Goal: Task Accomplishment & Management: Manage account settings

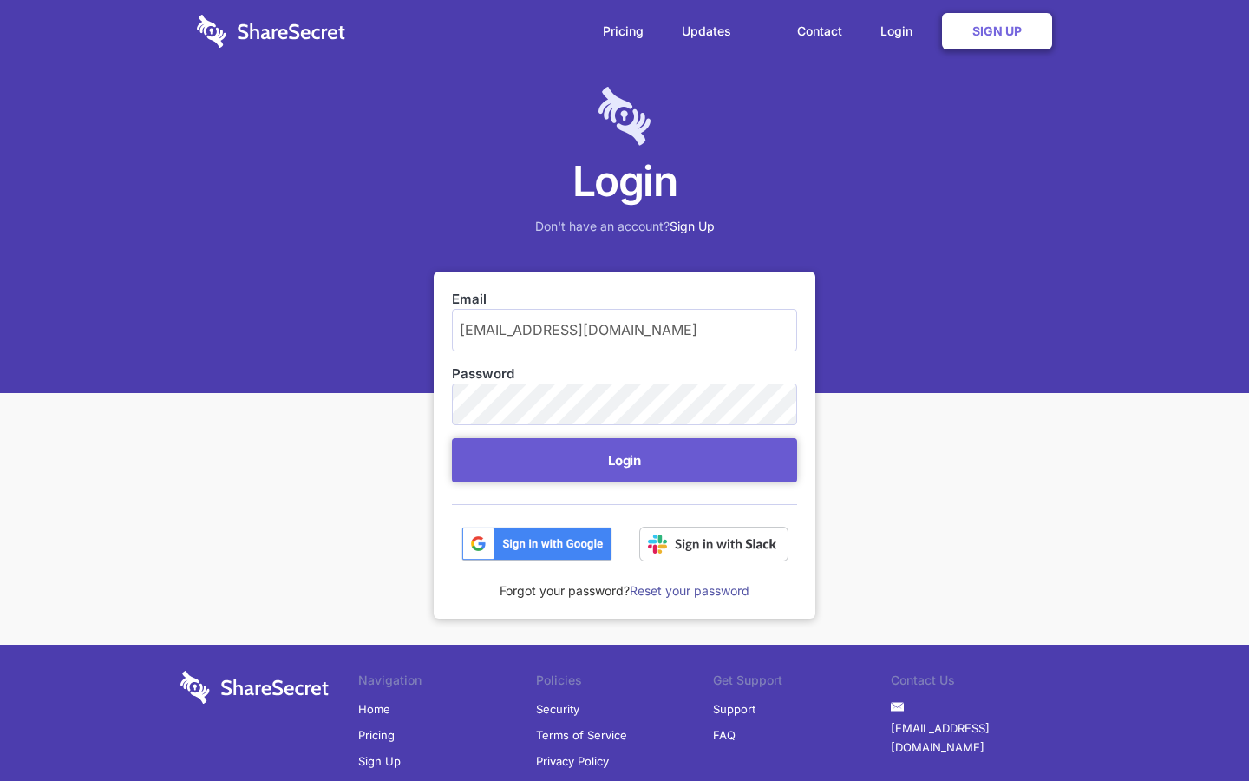
scroll to position [70, 0]
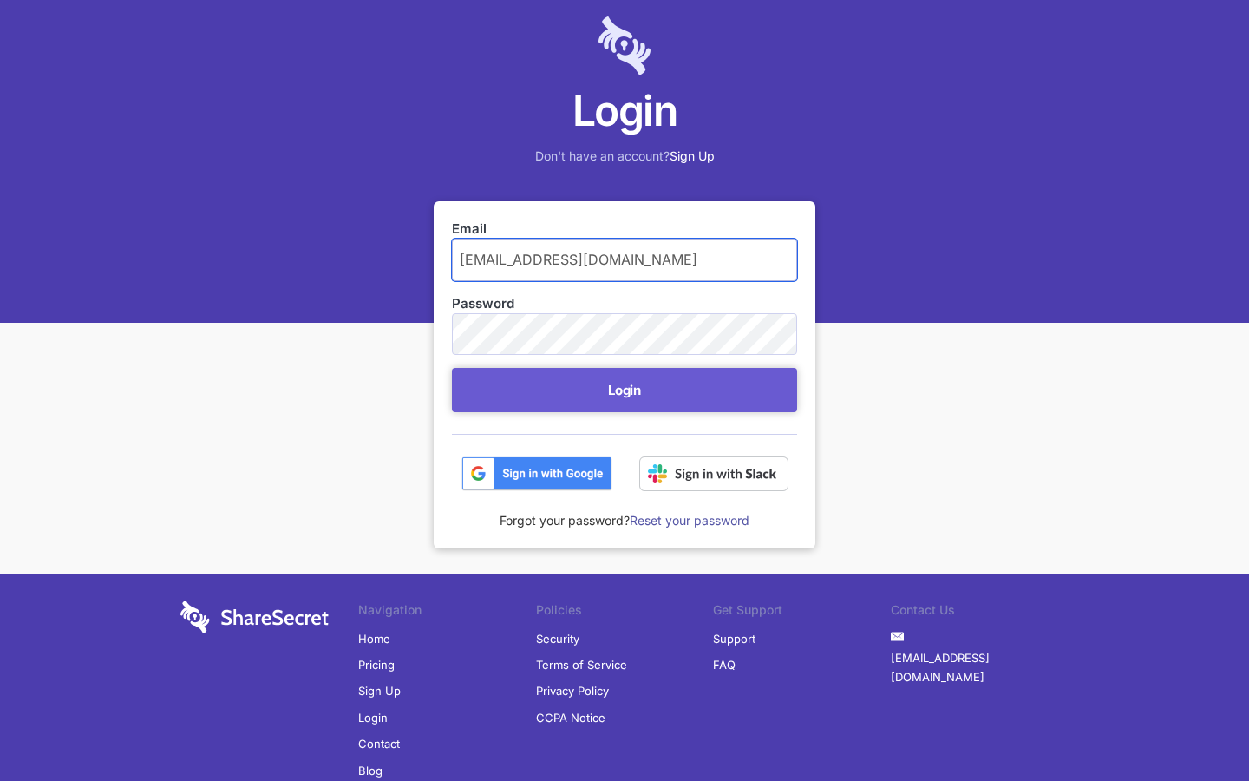
click at [625, 259] on input "manuela79@mailrez.com" at bounding box center [624, 260] width 345 height 42
type input "m"
type input "manuela79@mailrez.com"
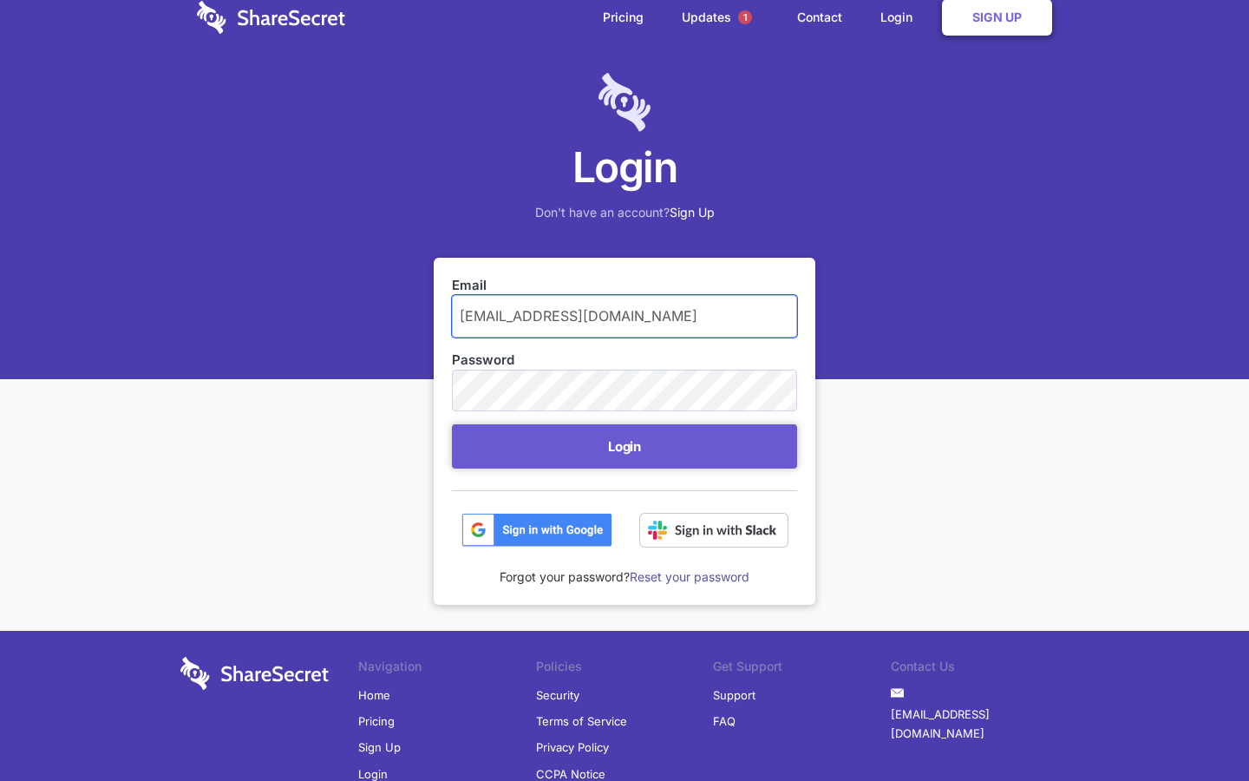
click at [452, 424] on button "Login" at bounding box center [624, 446] width 345 height 44
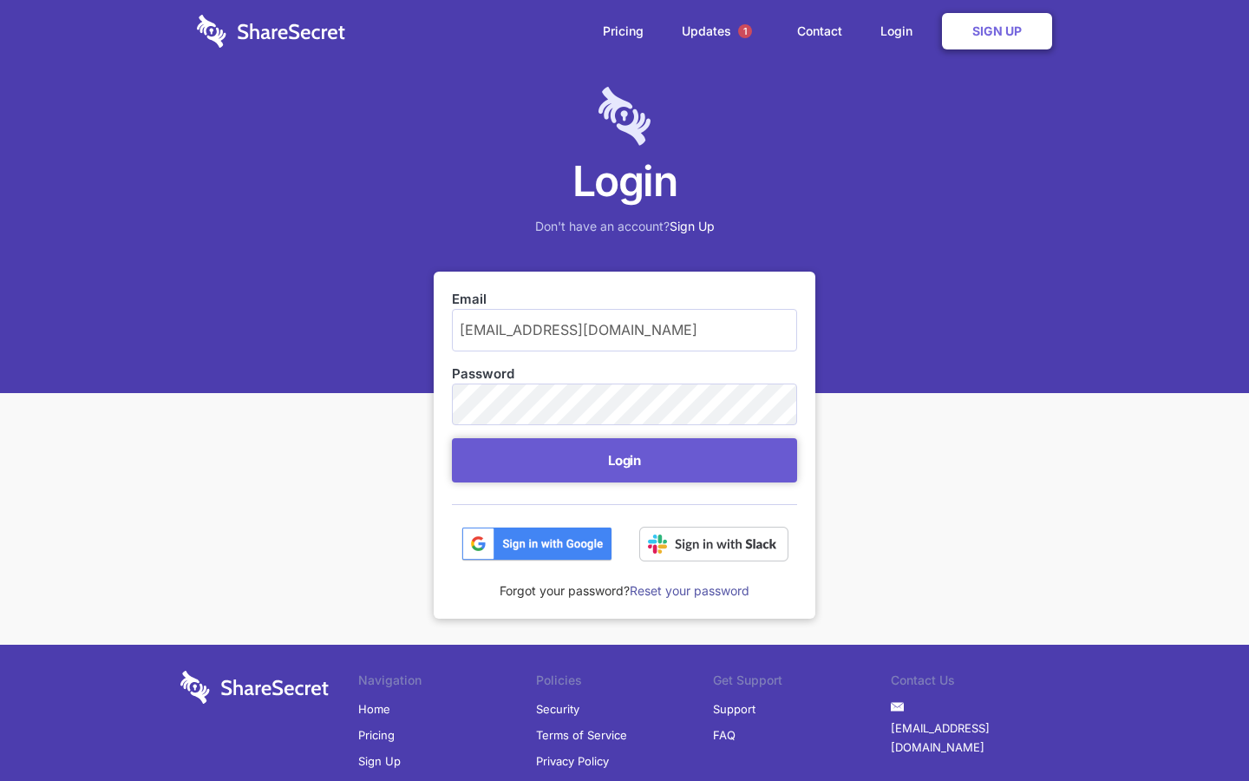
scroll to position [70, 0]
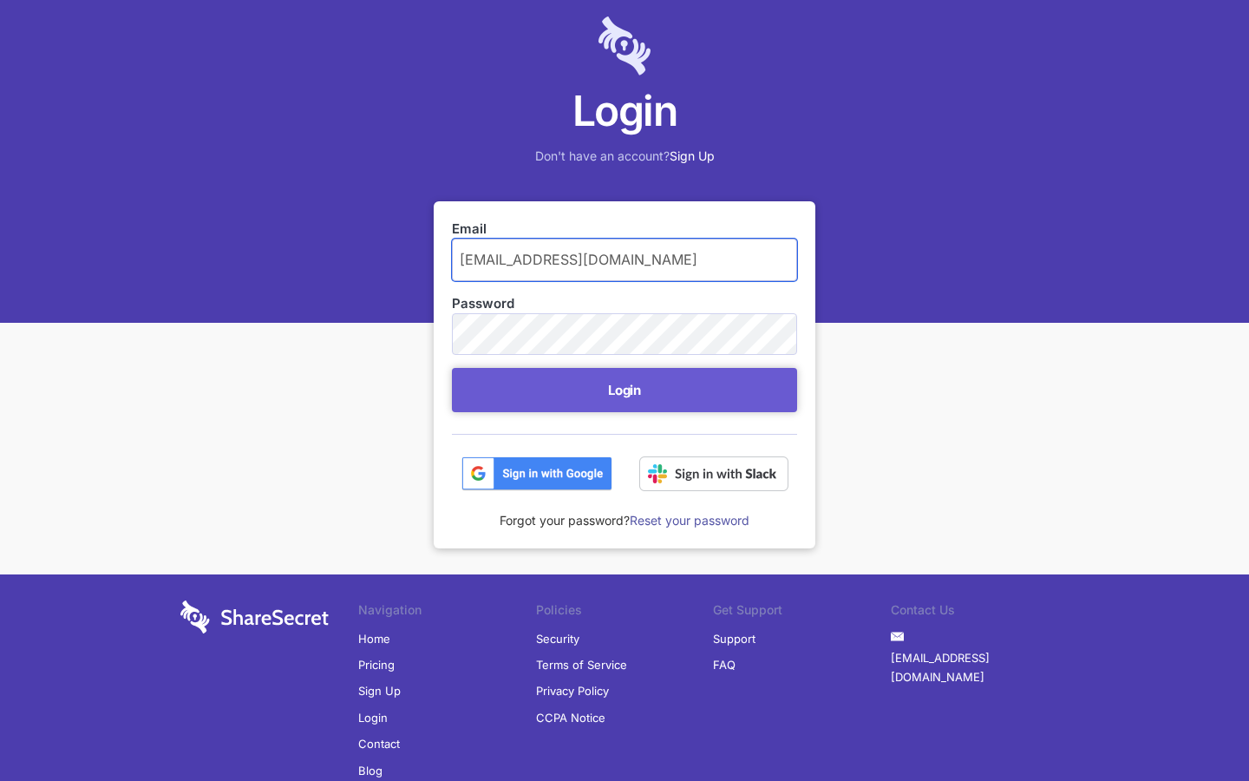
click at [625, 259] on input "manuela79@mailrez.com" at bounding box center [624, 260] width 345 height 42
type input "m"
type input "manuela79@mailrez.com"
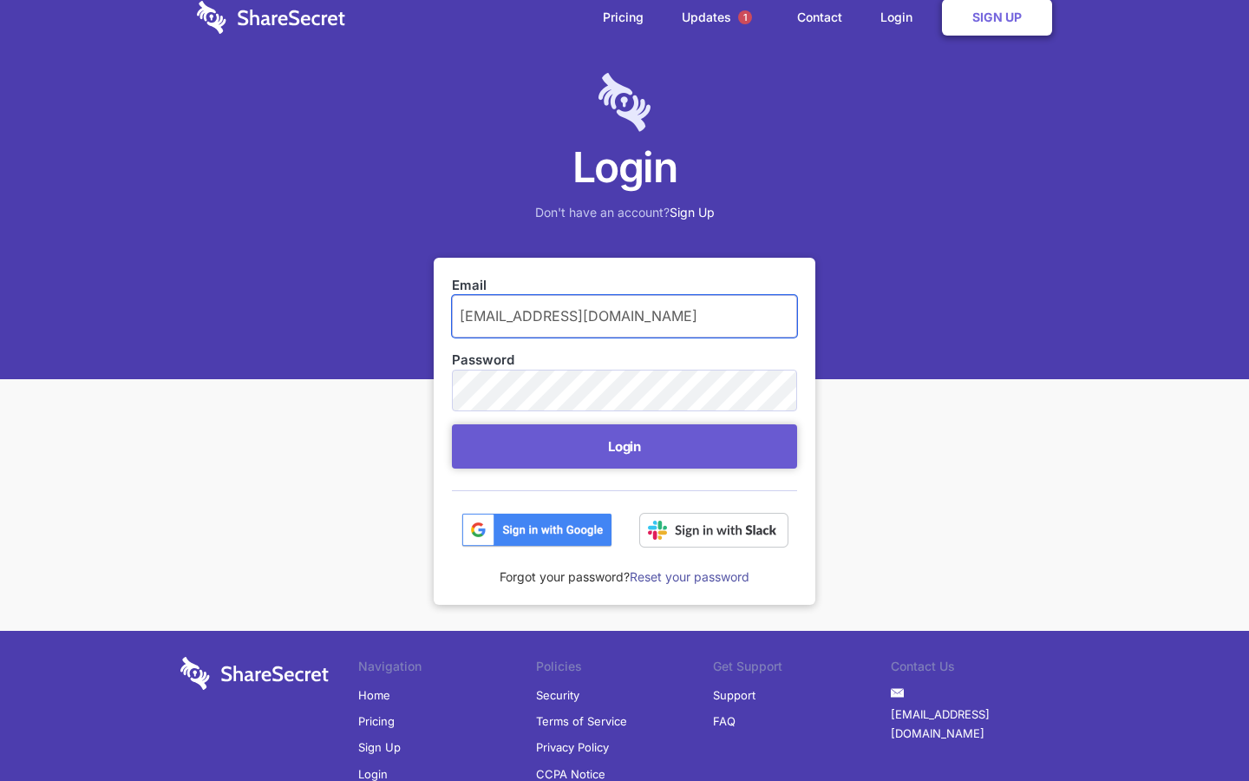
click at [452, 424] on button "Login" at bounding box center [624, 446] width 345 height 44
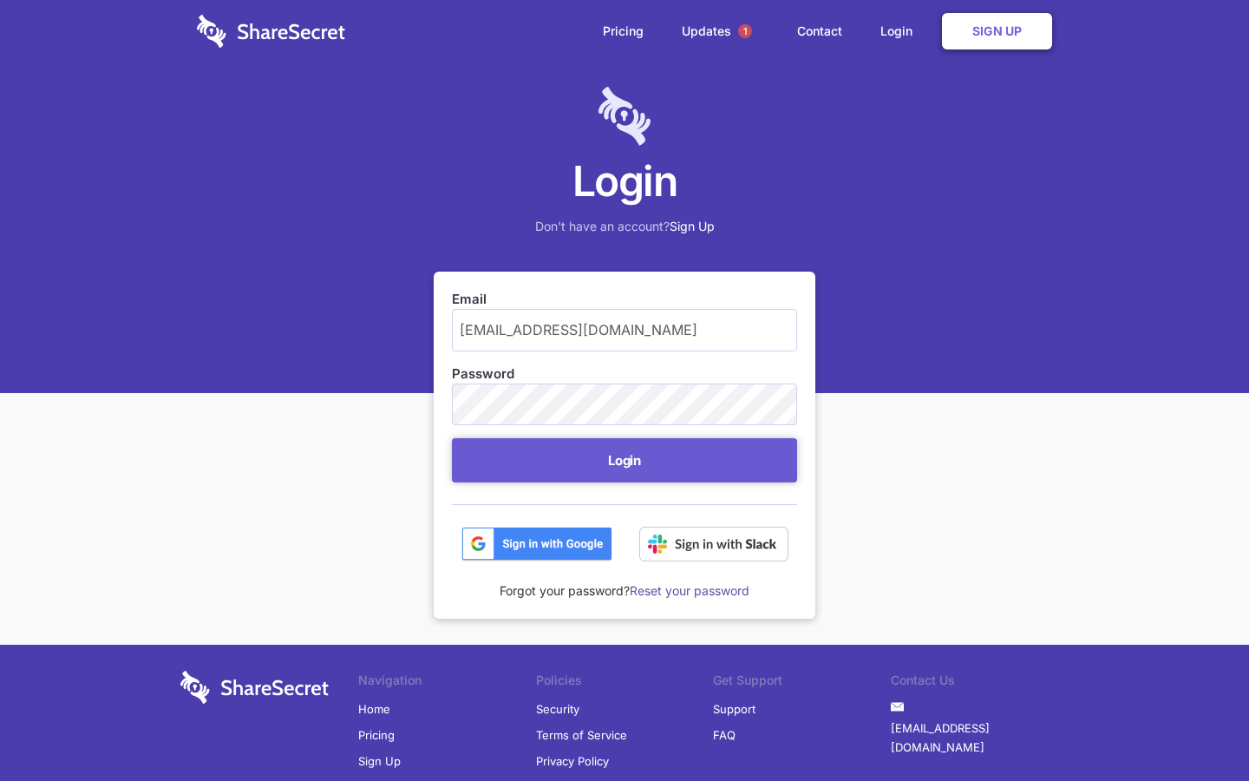
scroll to position [70, 0]
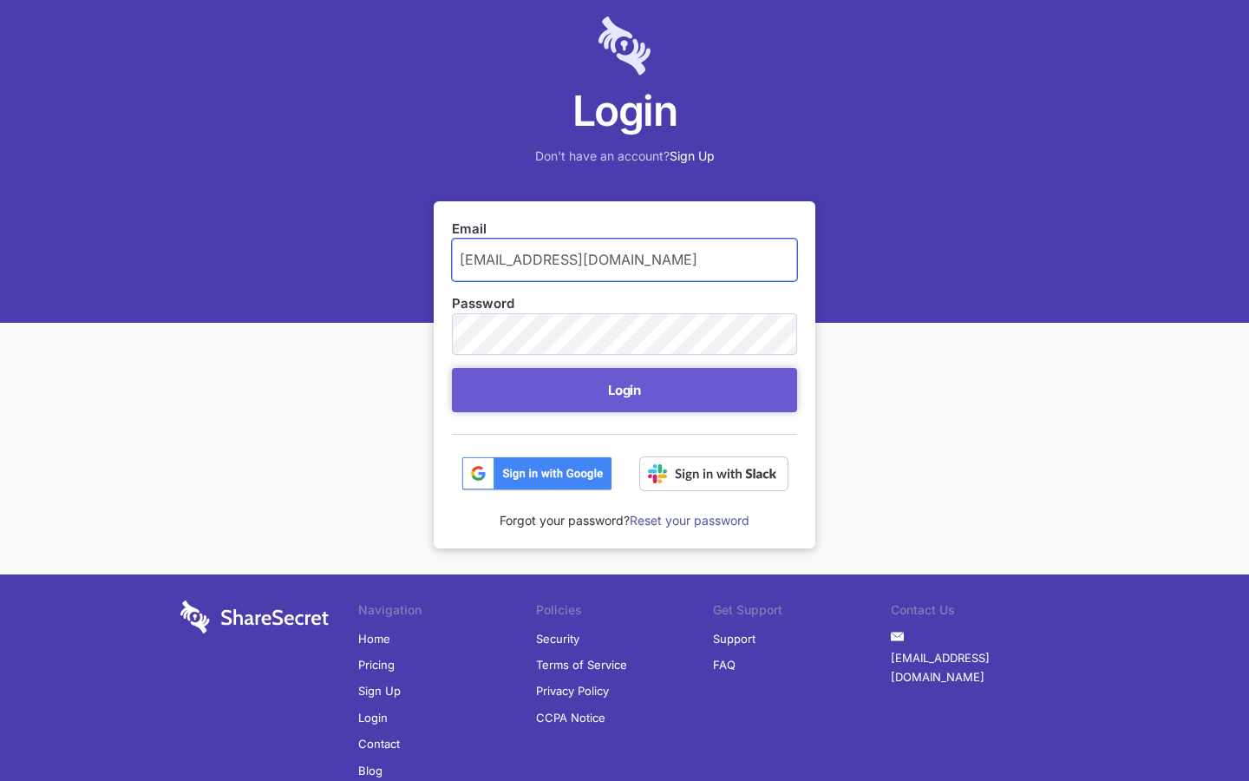
click at [625, 259] on input "[EMAIL_ADDRESS][DOMAIN_NAME]" at bounding box center [624, 260] width 345 height 42
type input "m"
type input "isobel72@hotmail.com"
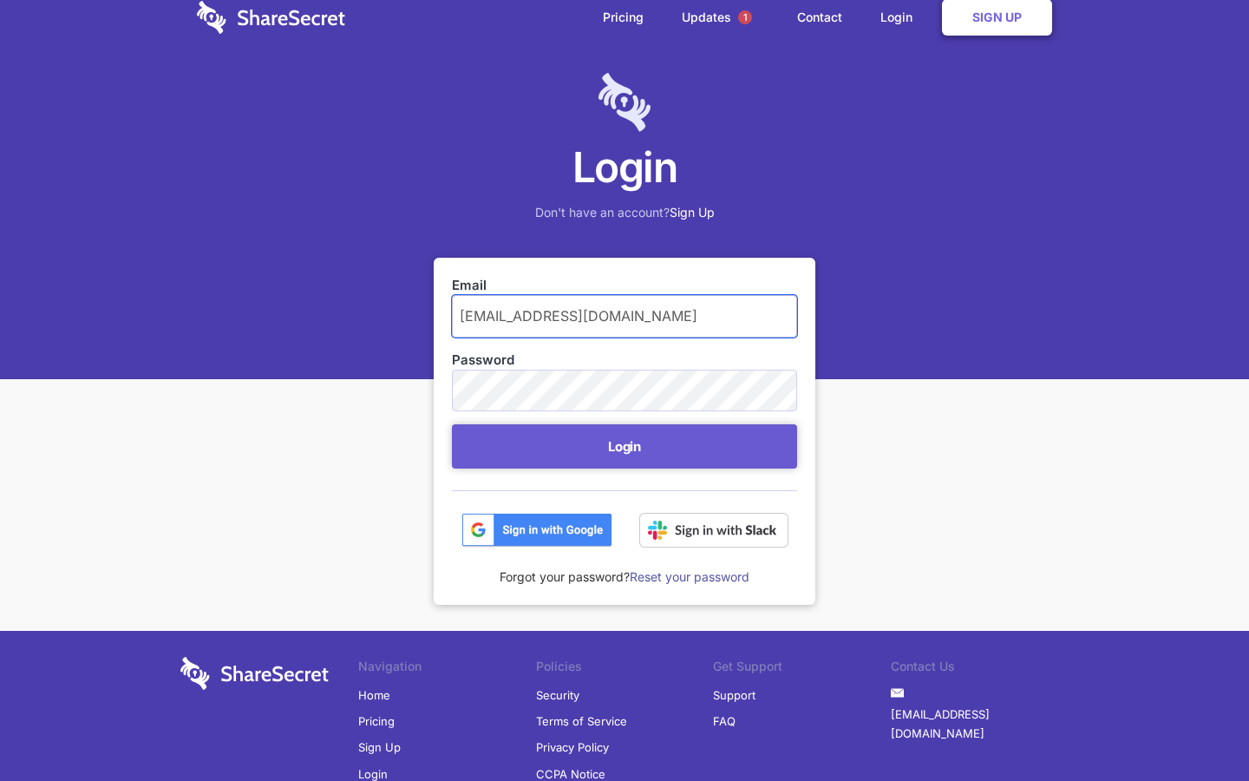
click at [452, 424] on button "Login" at bounding box center [624, 446] width 345 height 44
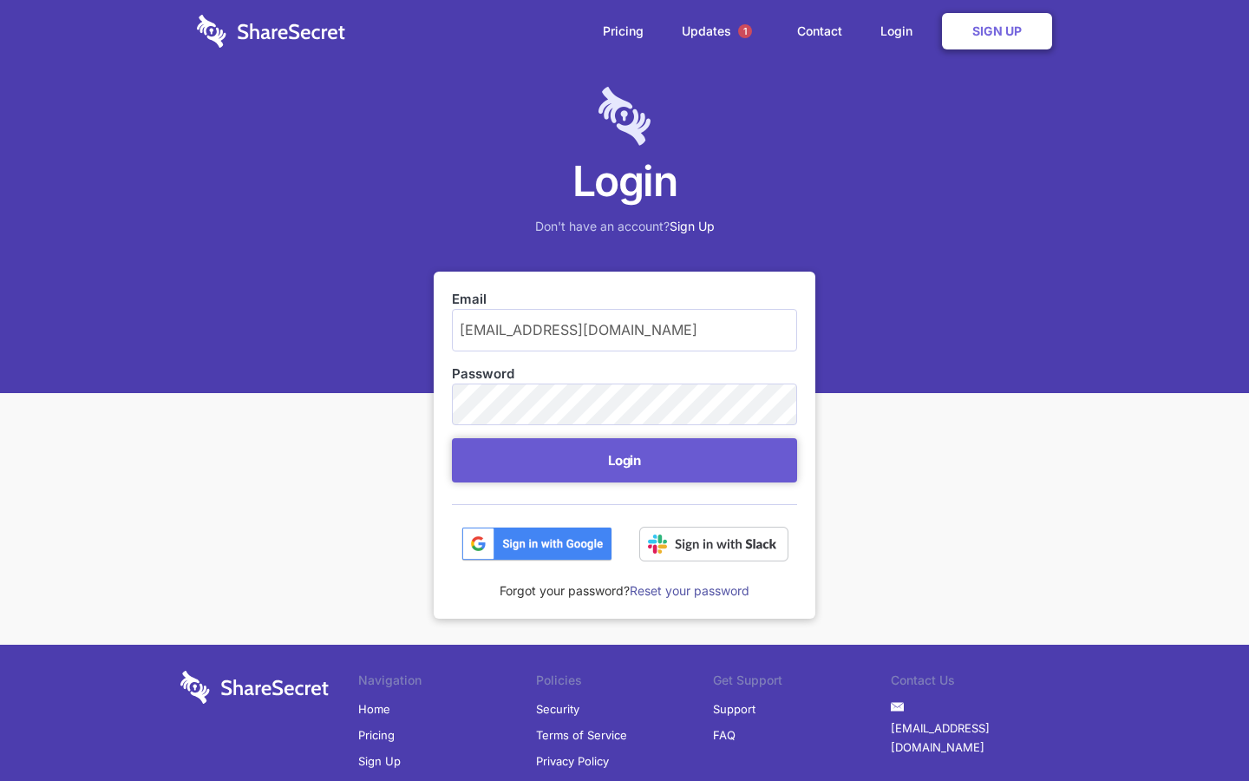
scroll to position [70, 0]
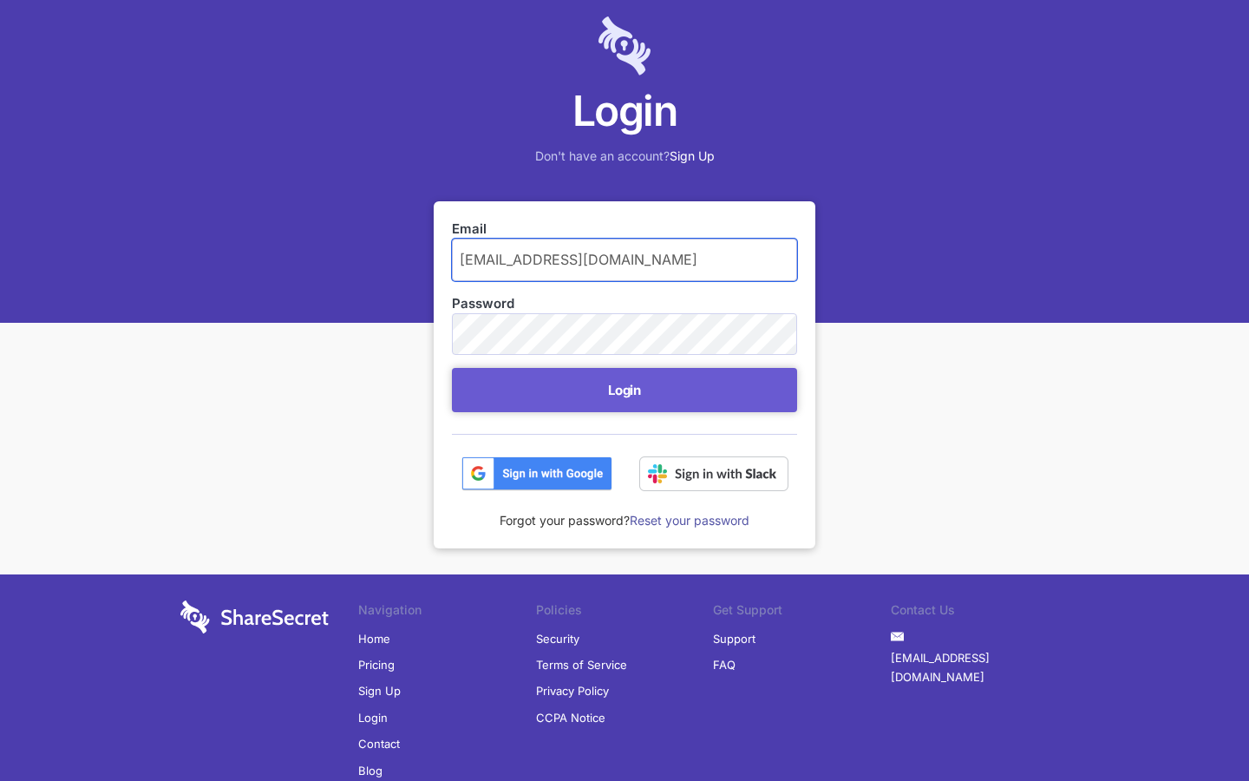
click at [625, 259] on input "isobel72@hotmail.com" at bounding box center [624, 260] width 345 height 42
type input "i"
type input "gordonb95@yahoo.com"
click at [452, 368] on button "Login" at bounding box center [624, 390] width 345 height 44
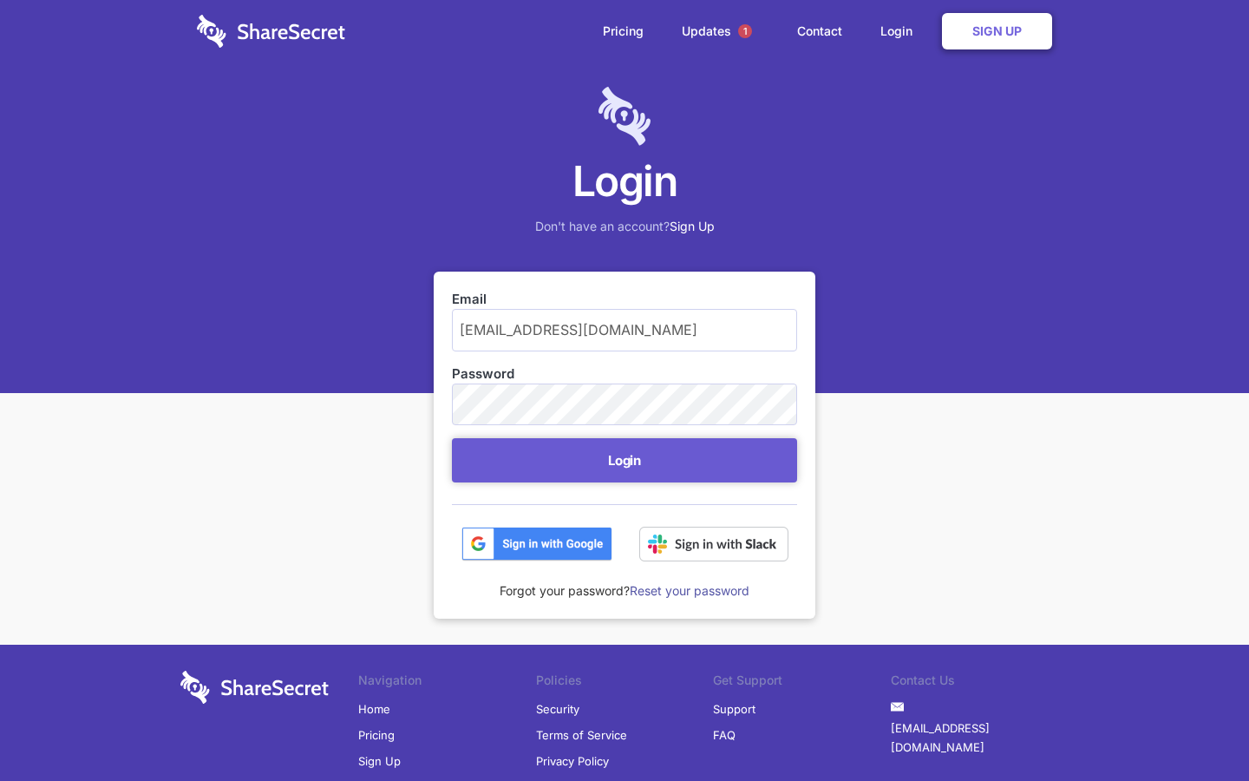
scroll to position [70, 0]
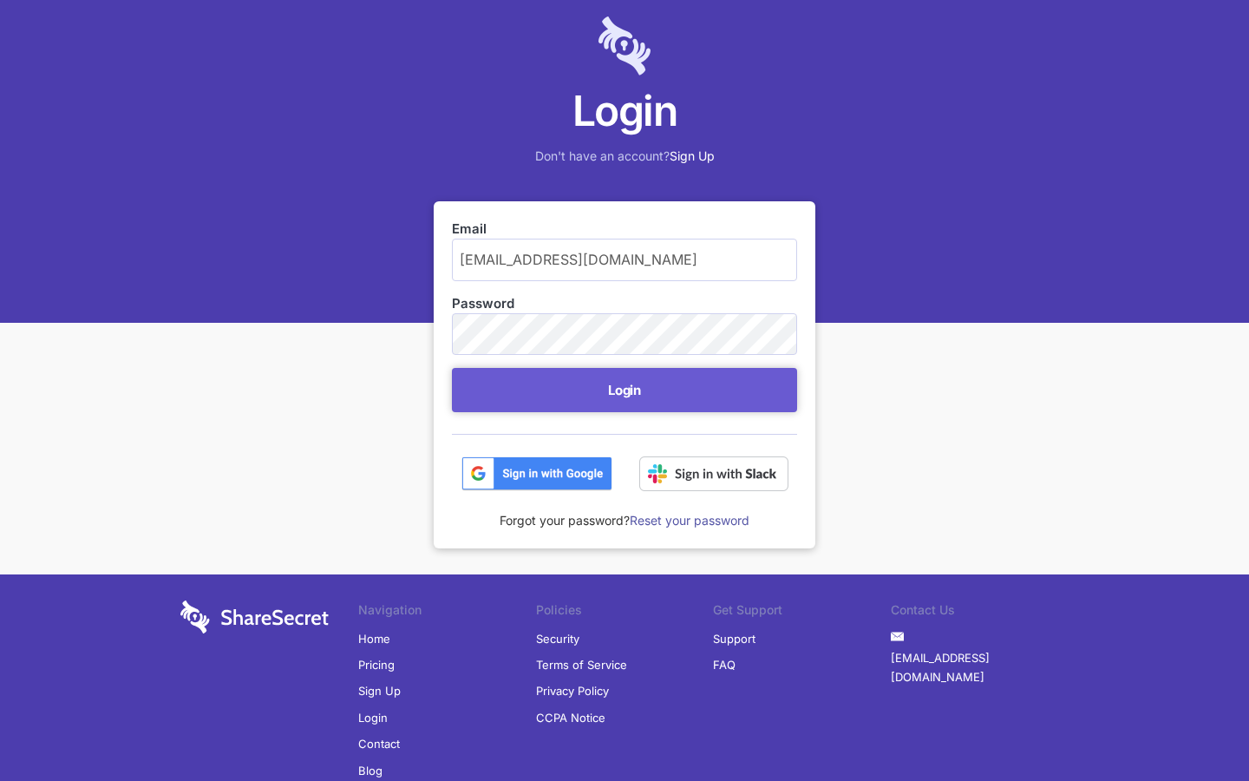
click at [625, 390] on button "Login" at bounding box center [624, 390] width 345 height 44
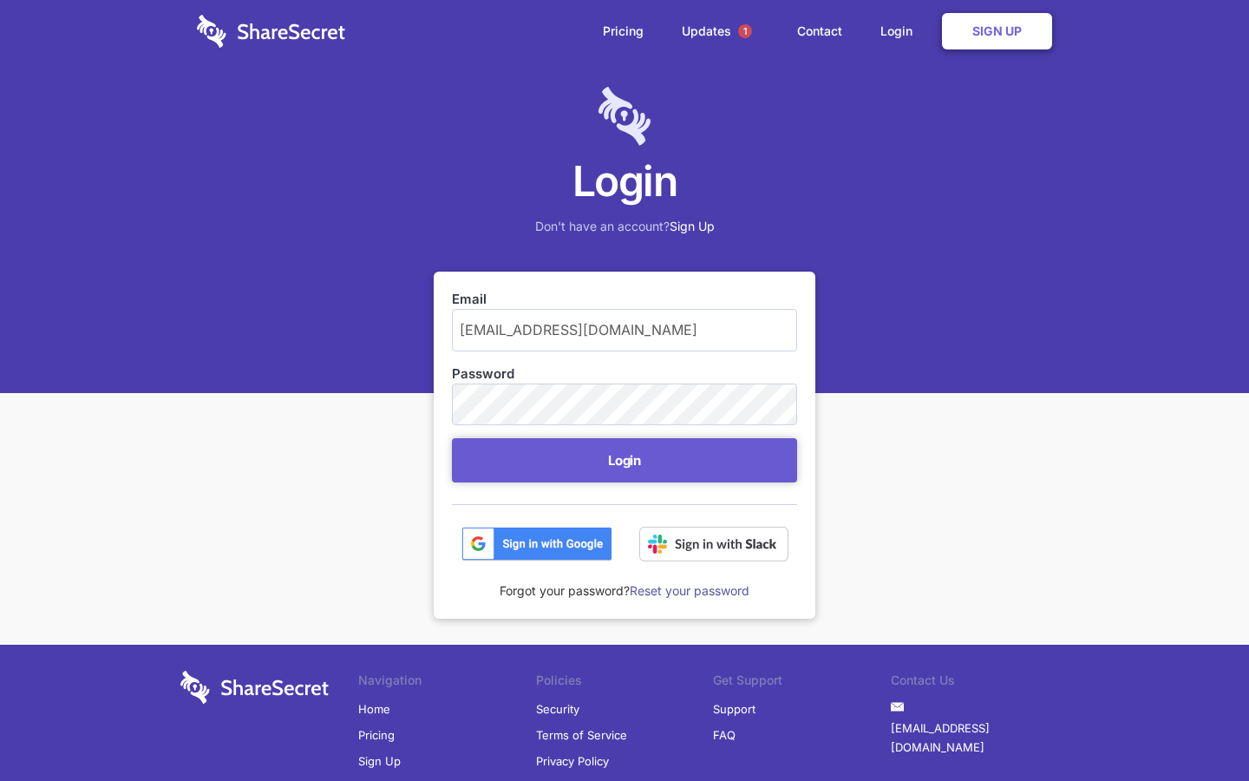
scroll to position [70, 0]
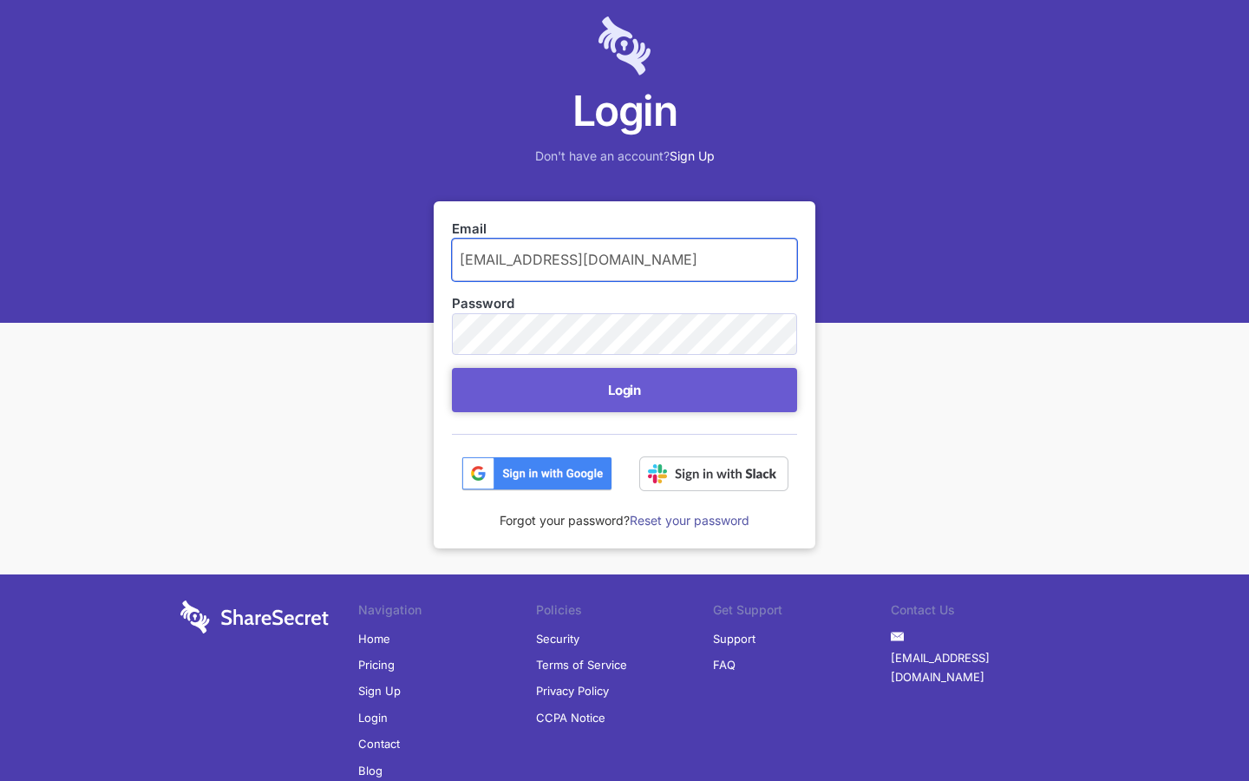
click at [625, 259] on input "[EMAIL_ADDRESS][DOMAIN_NAME]" at bounding box center [624, 260] width 345 height 42
type input "g"
type input "[EMAIL_ADDRESS][DOMAIN_NAME]"
